Goal: Navigation & Orientation: Find specific page/section

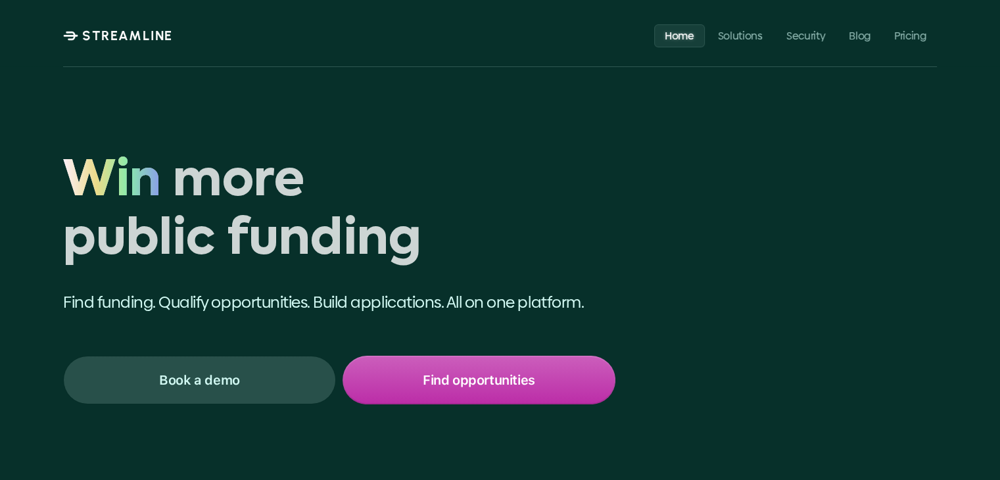
click at [810, 37] on p "Security" at bounding box center [805, 35] width 39 height 12
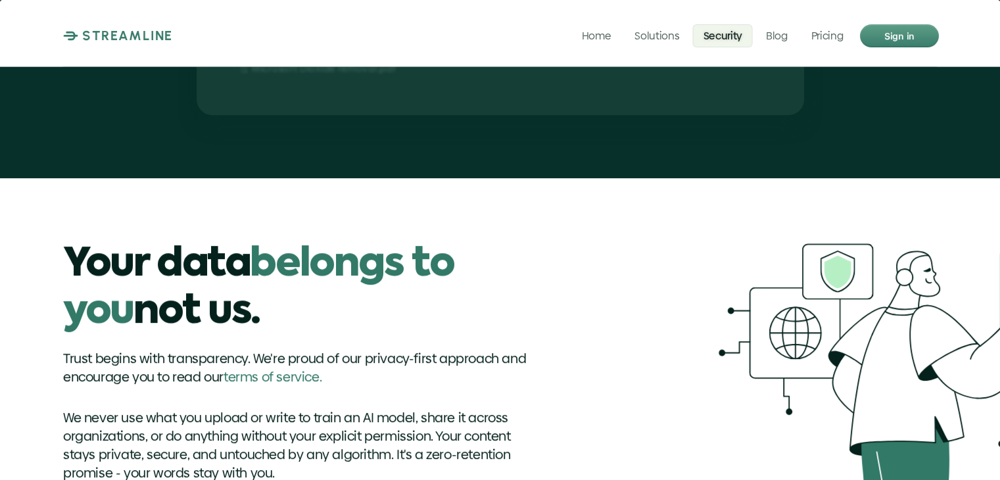
scroll to position [657, 0]
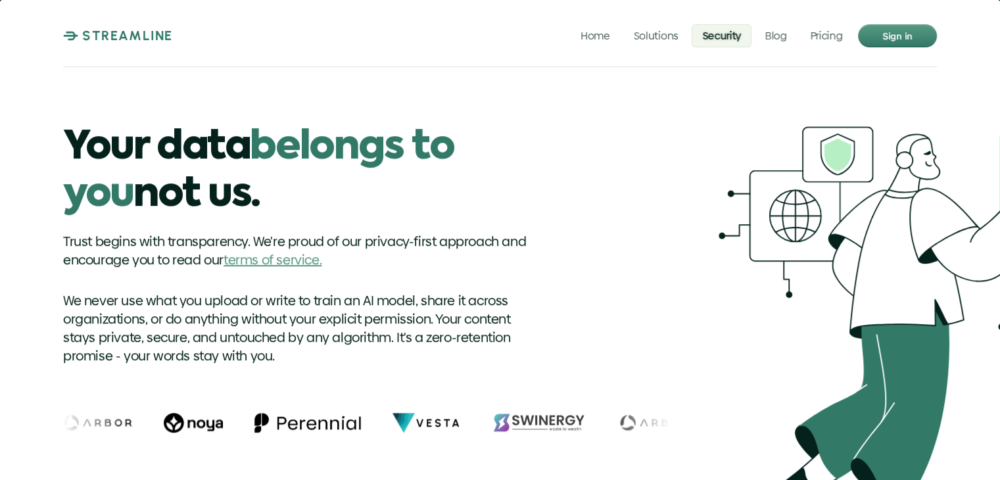
click at [246, 250] on link "terms of service." at bounding box center [272, 259] width 98 height 18
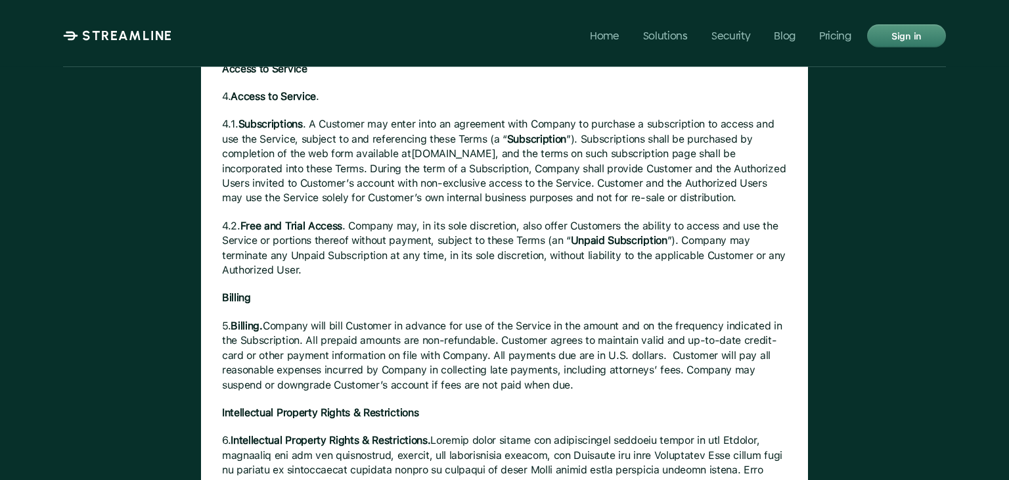
scroll to position [723, 0]
